Goal: Task Accomplishment & Management: Use online tool/utility

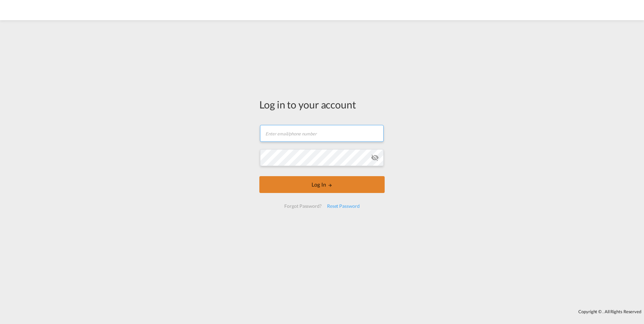
type input "[PERSON_NAME][EMAIL_ADDRESS][PERSON_NAME][DOMAIN_NAME]"
click at [344, 183] on button "Log In" at bounding box center [321, 184] width 125 height 17
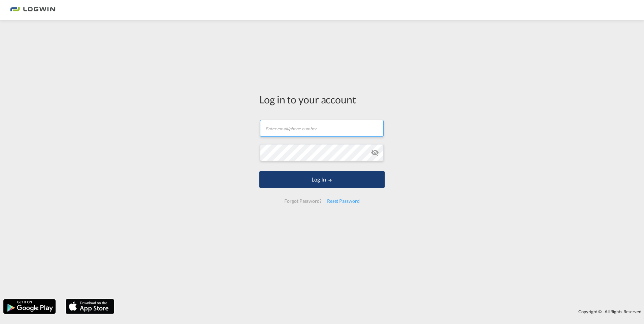
type input "[PERSON_NAME][EMAIL_ADDRESS][PERSON_NAME][DOMAIN_NAME]"
click at [326, 175] on button "Log In" at bounding box center [321, 179] width 125 height 17
